Goal: Register for event/course

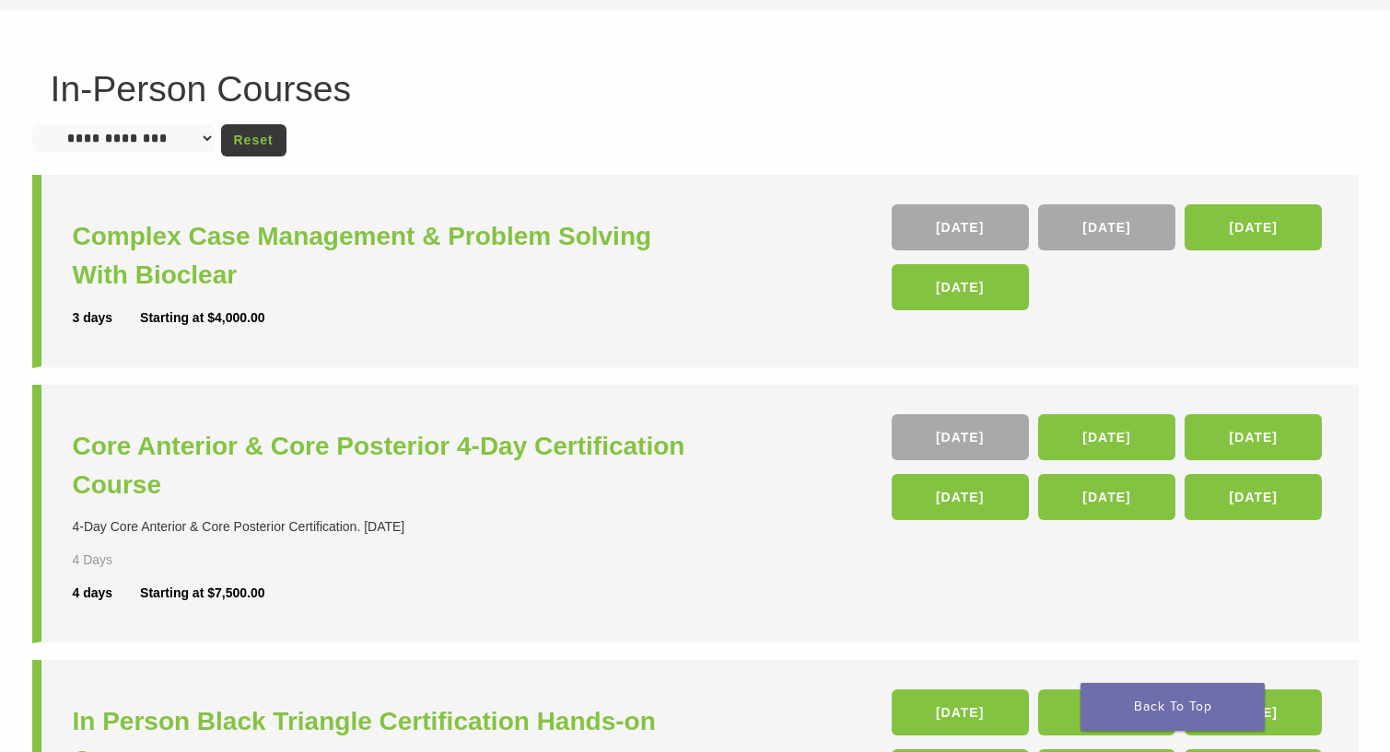
scroll to position [106, 0]
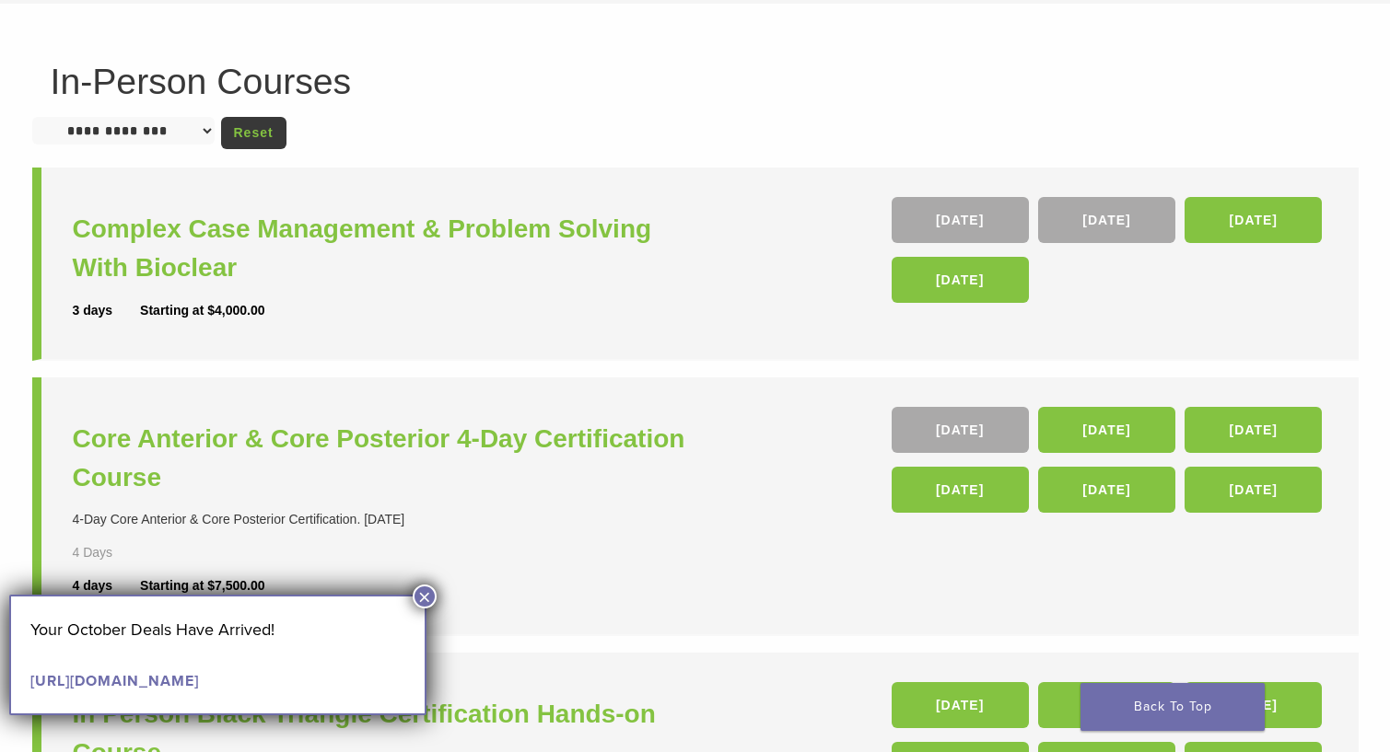
click at [197, 126] on select "**********" at bounding box center [123, 131] width 182 height 28
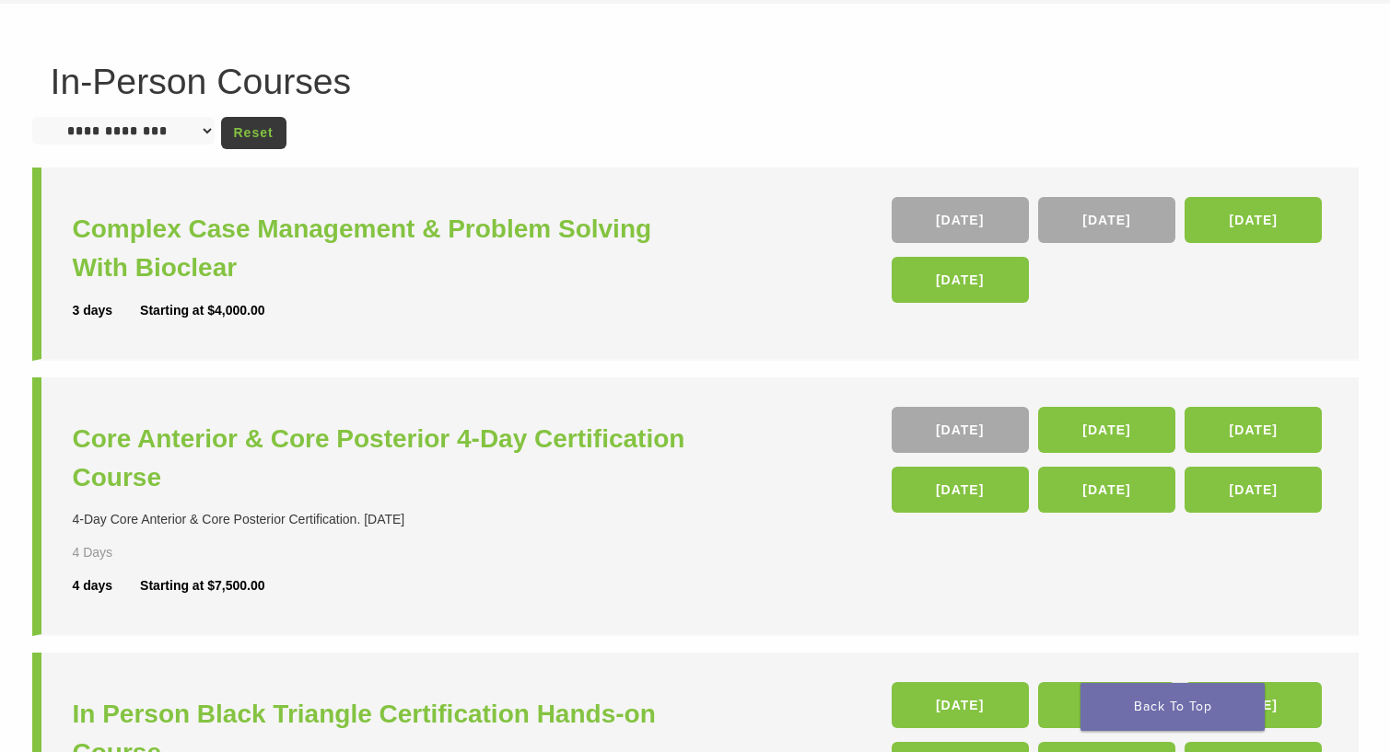
select select "*******"
click at [32, 117] on select "**********" at bounding box center [123, 131] width 182 height 28
click at [263, 137] on link "Reset" at bounding box center [253, 133] width 65 height 32
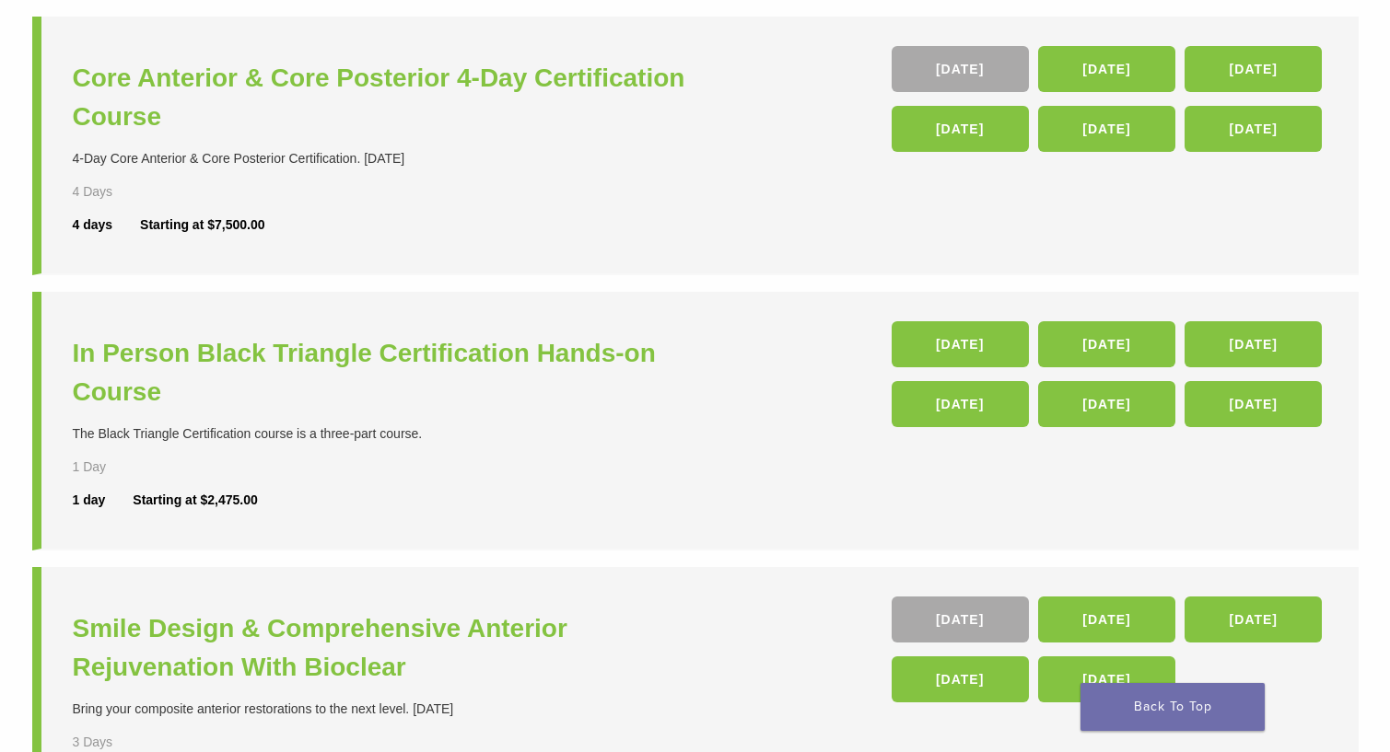
scroll to position [465, 0]
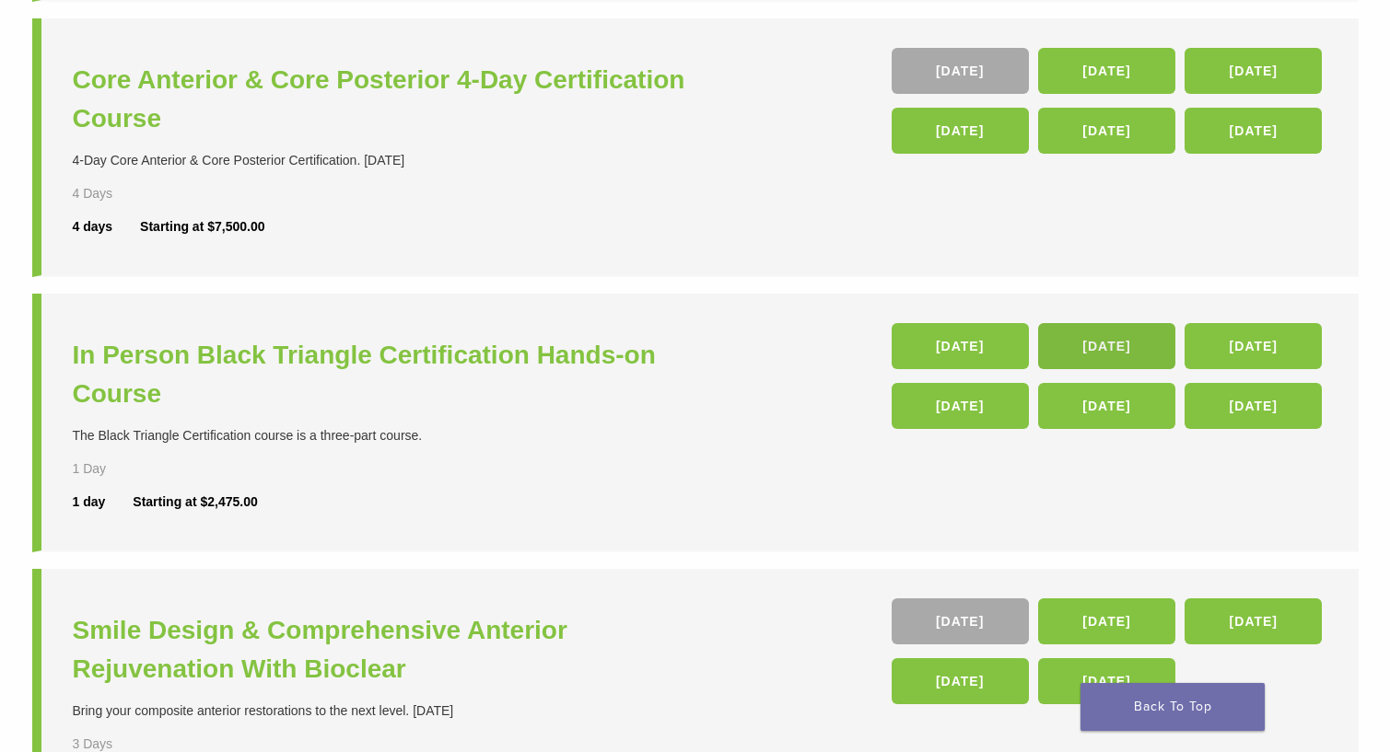
click at [1080, 341] on link "27 Feb 26" at bounding box center [1106, 346] width 137 height 46
click at [382, 355] on h3 "In Person Black Triangle Certification Hands-on Course" at bounding box center [386, 374] width 627 height 77
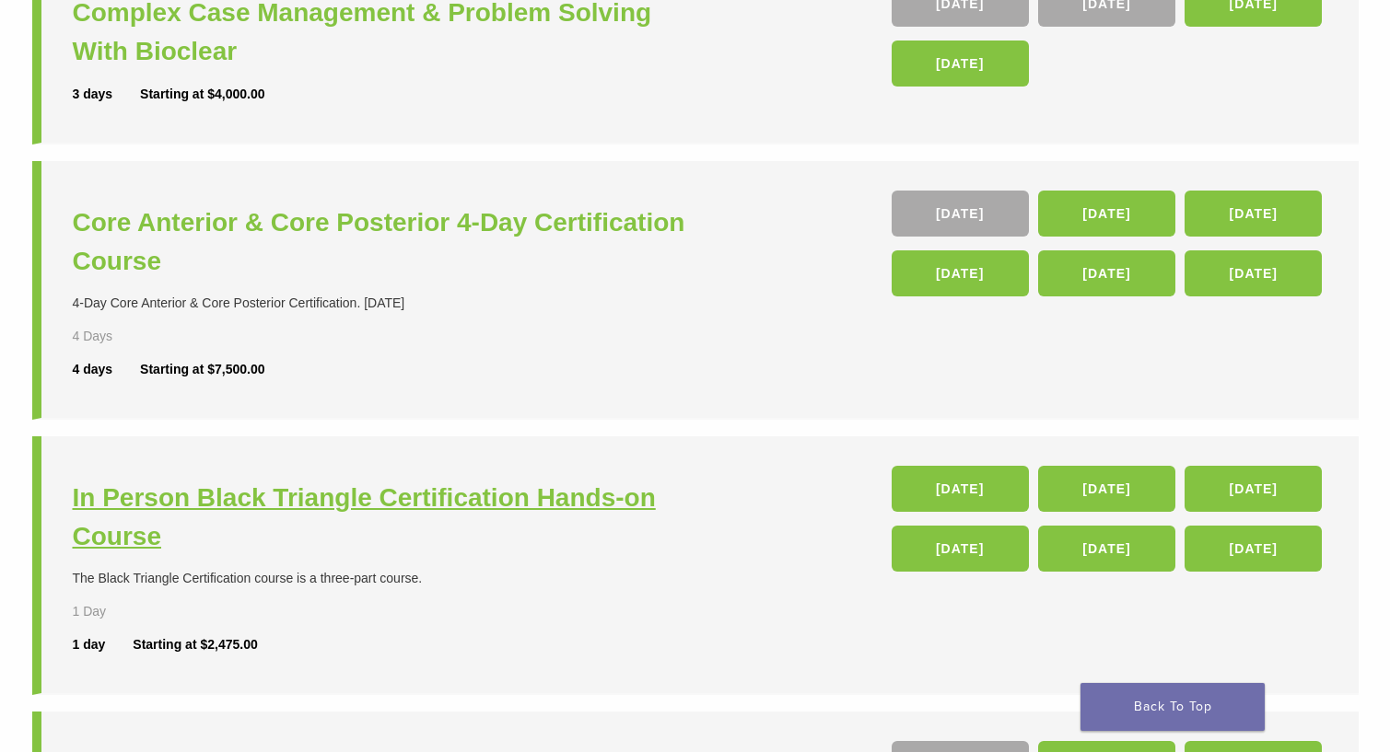
scroll to position [309, 0]
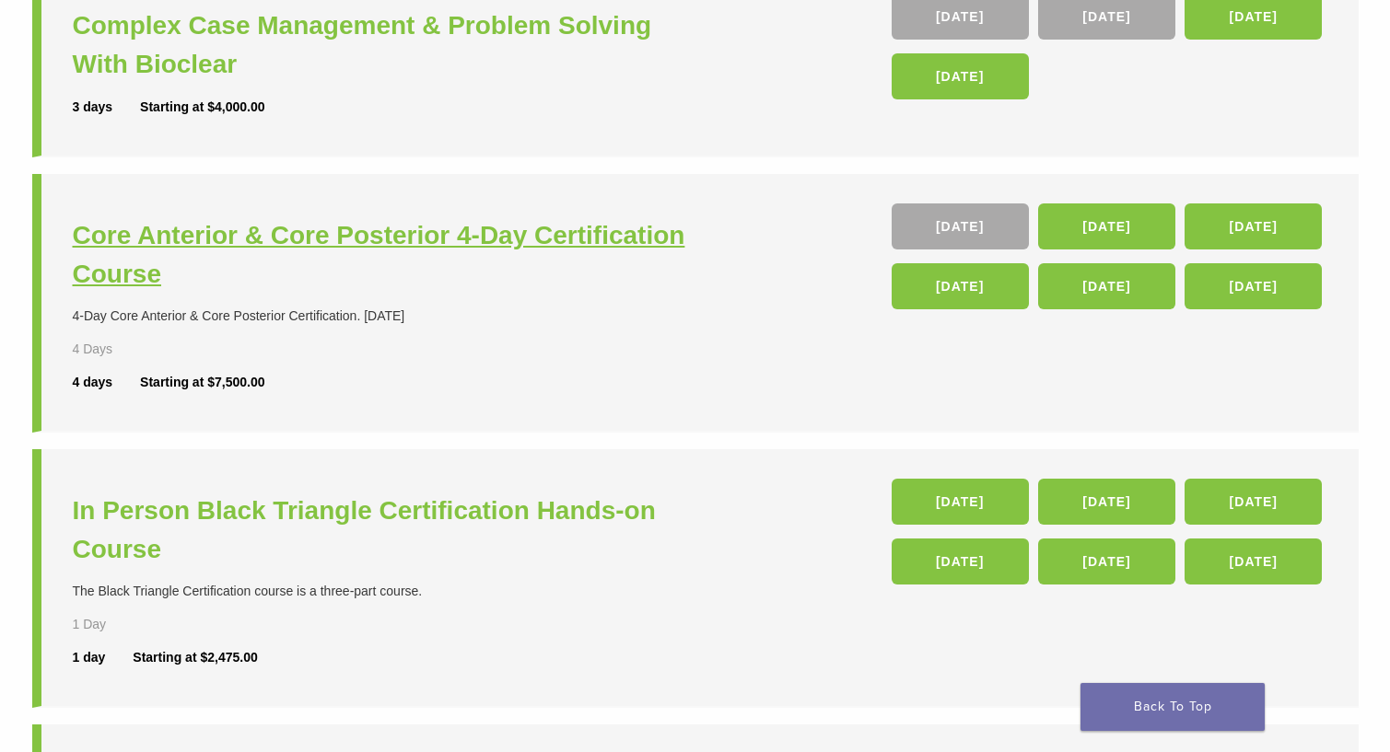
click at [400, 233] on h3 "Core Anterior & Core Posterior 4-Day Certification Course" at bounding box center [386, 254] width 627 height 77
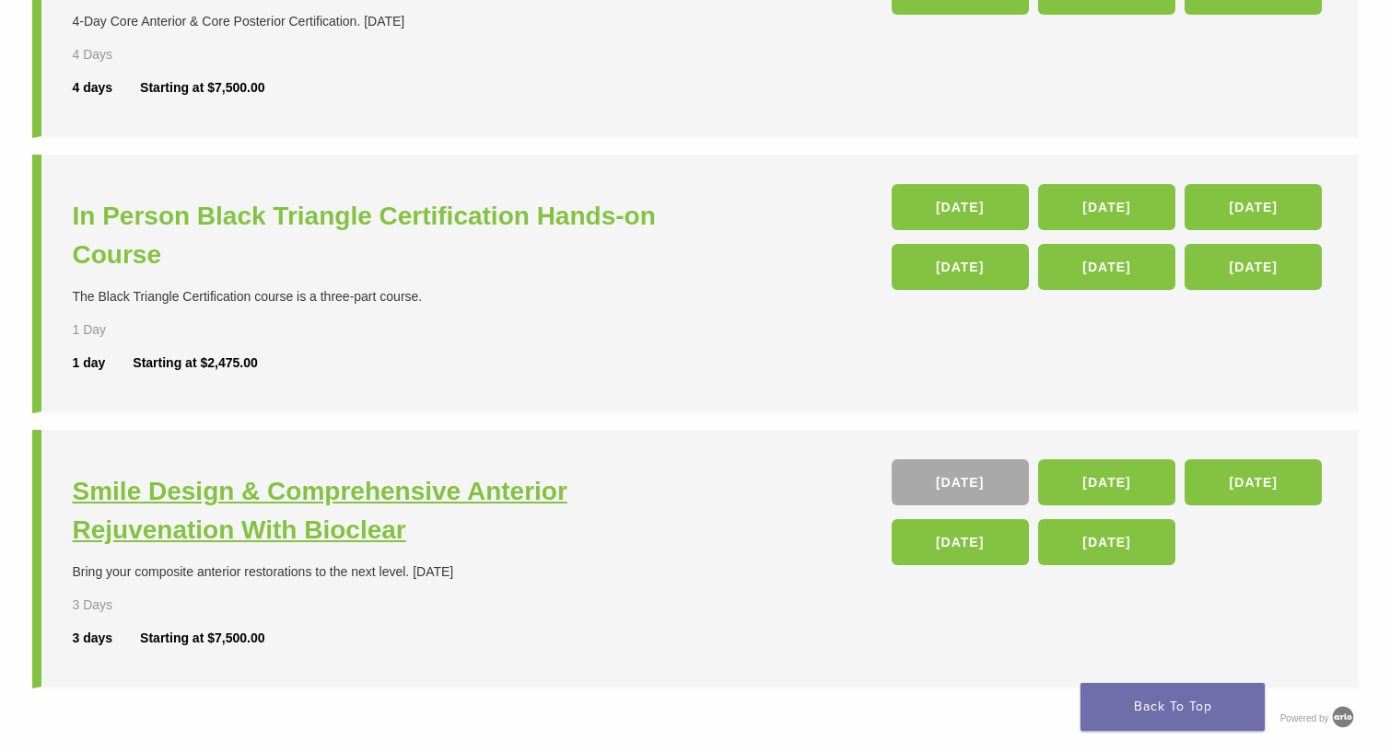
scroll to position [591, 0]
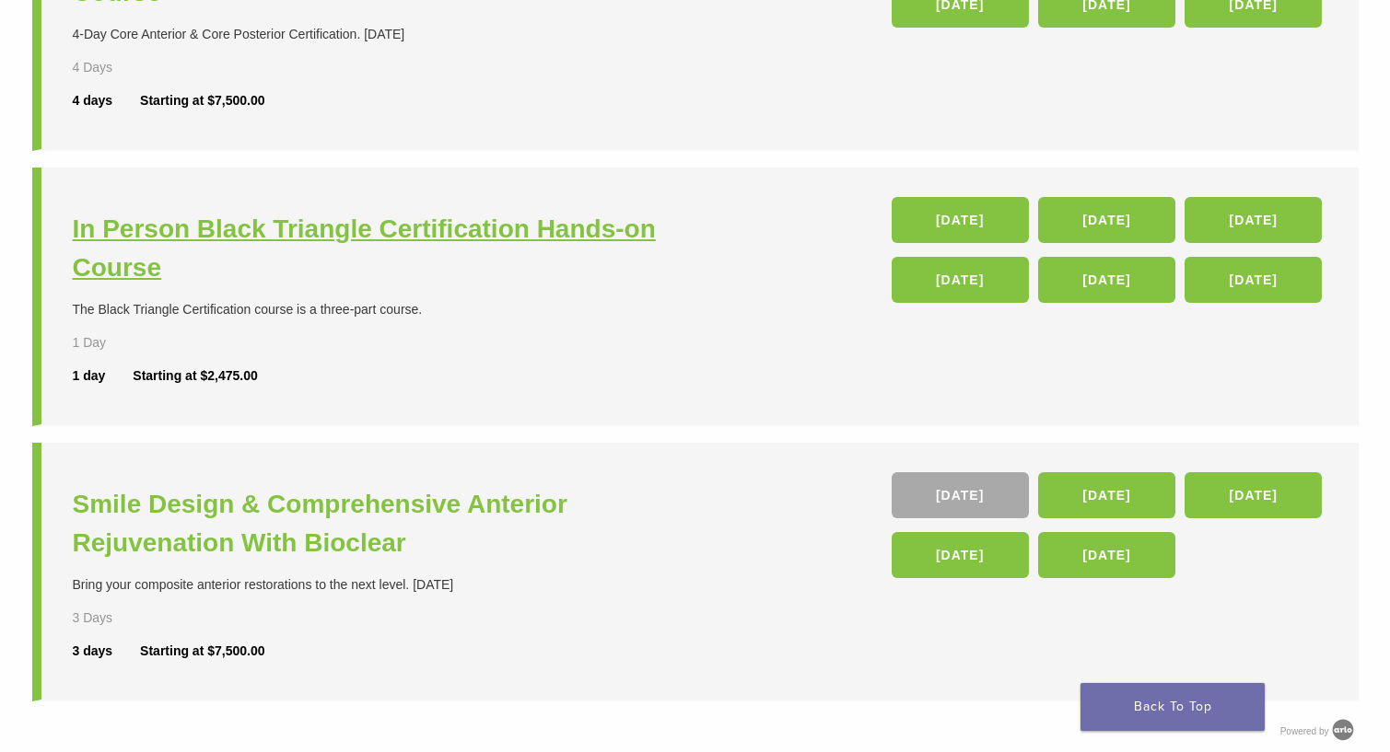
click at [379, 239] on h3 "In Person Black Triangle Certification Hands-on Course" at bounding box center [386, 248] width 627 height 77
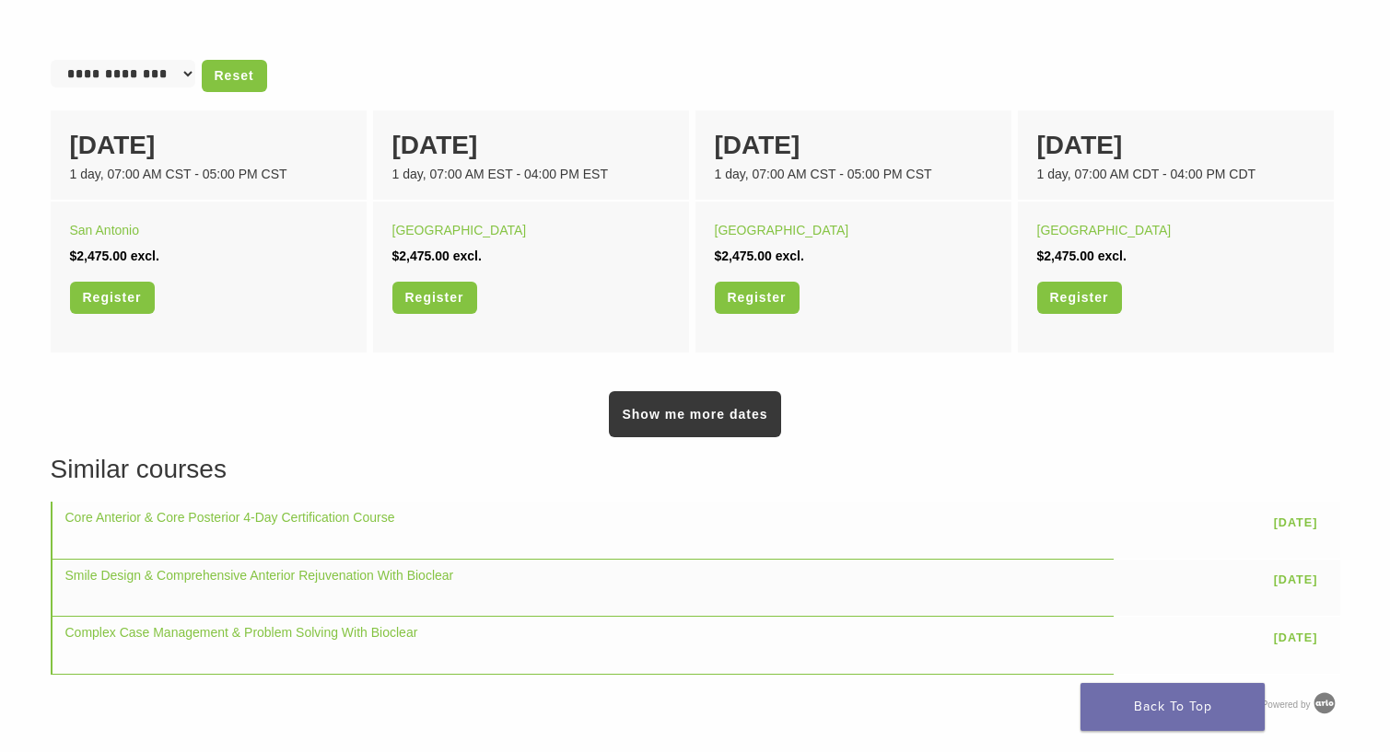
scroll to position [566, 0]
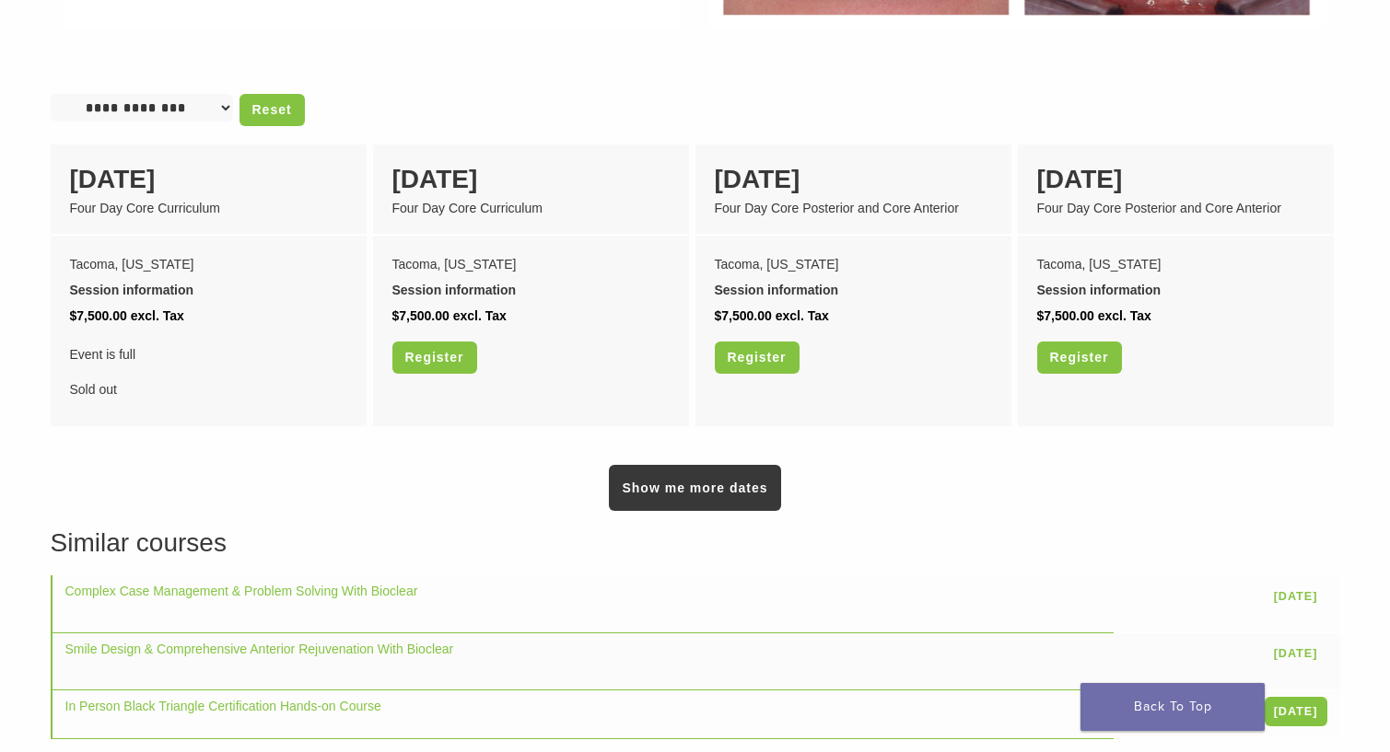
scroll to position [1522, 0]
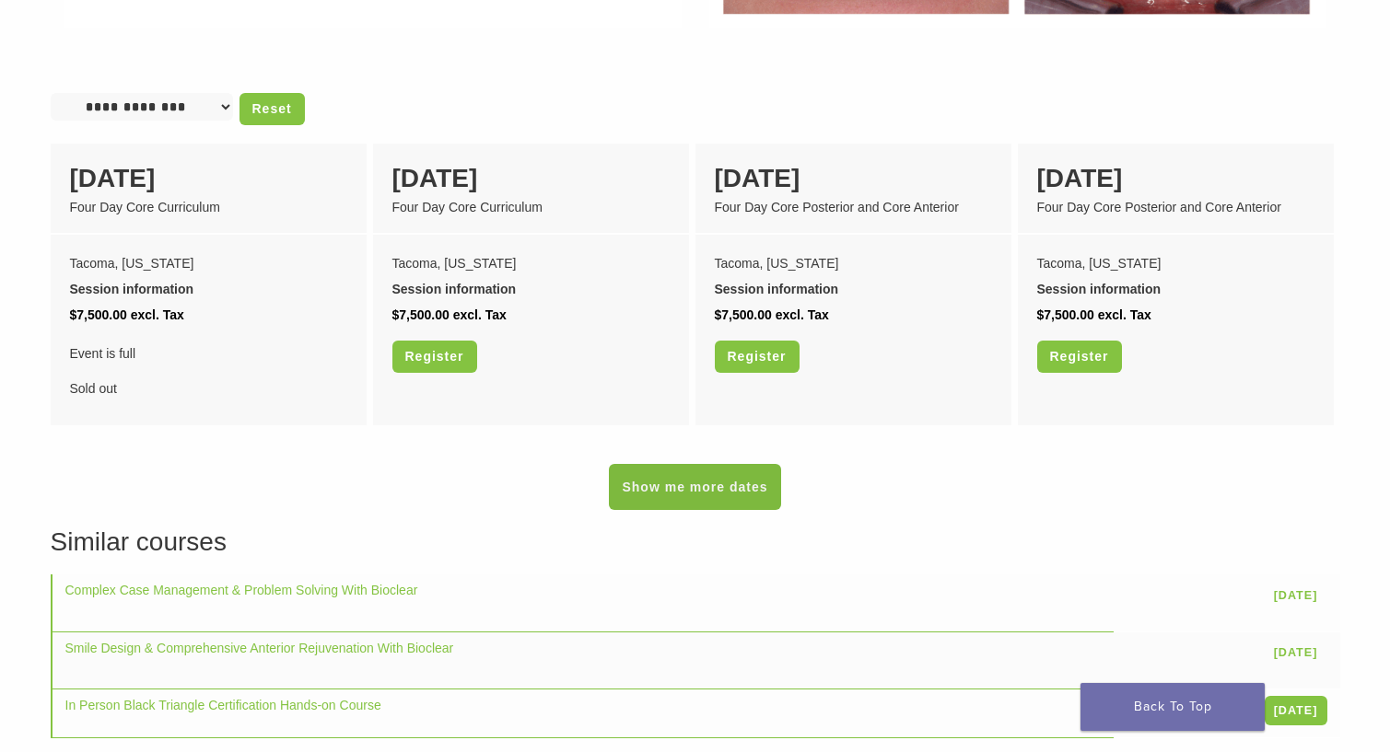
click at [681, 464] on link "Show me more dates" at bounding box center [694, 487] width 171 height 46
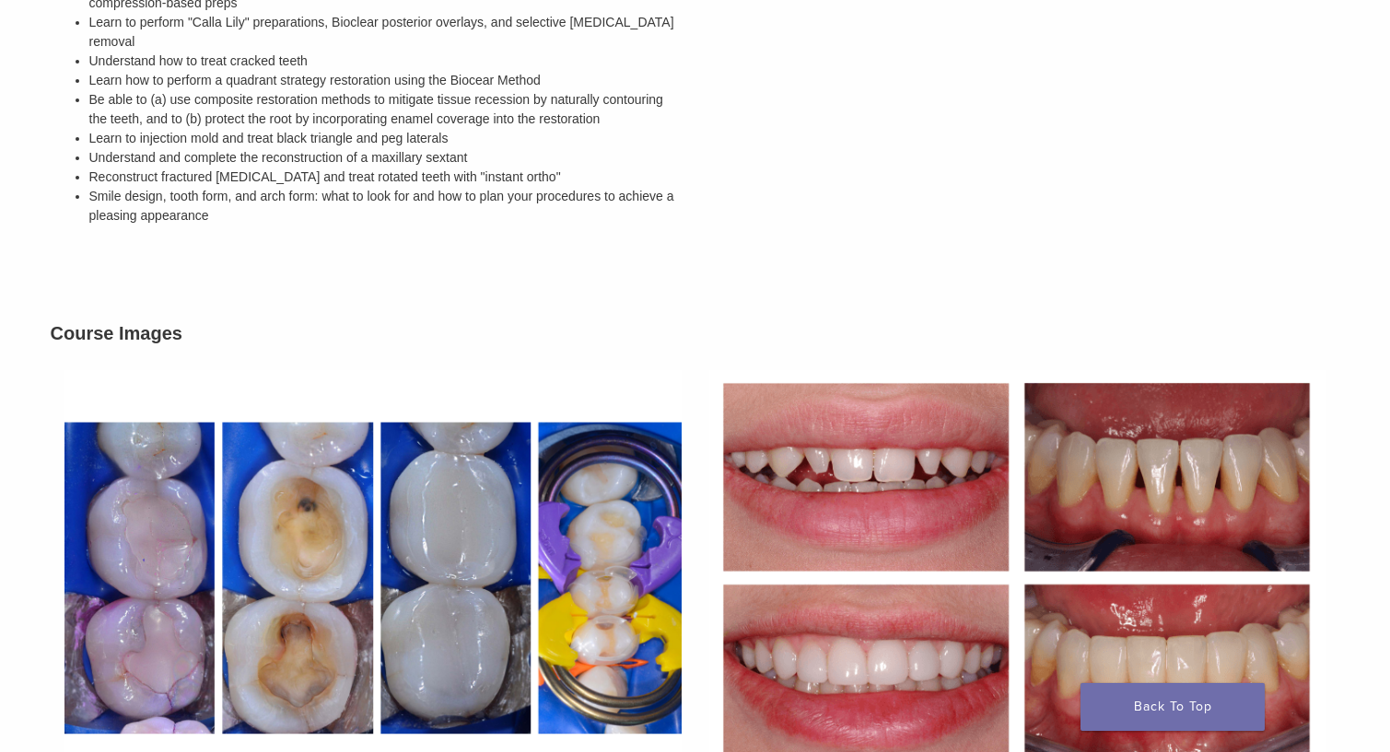
scroll to position [674, 0]
